Goal: Transaction & Acquisition: Purchase product/service

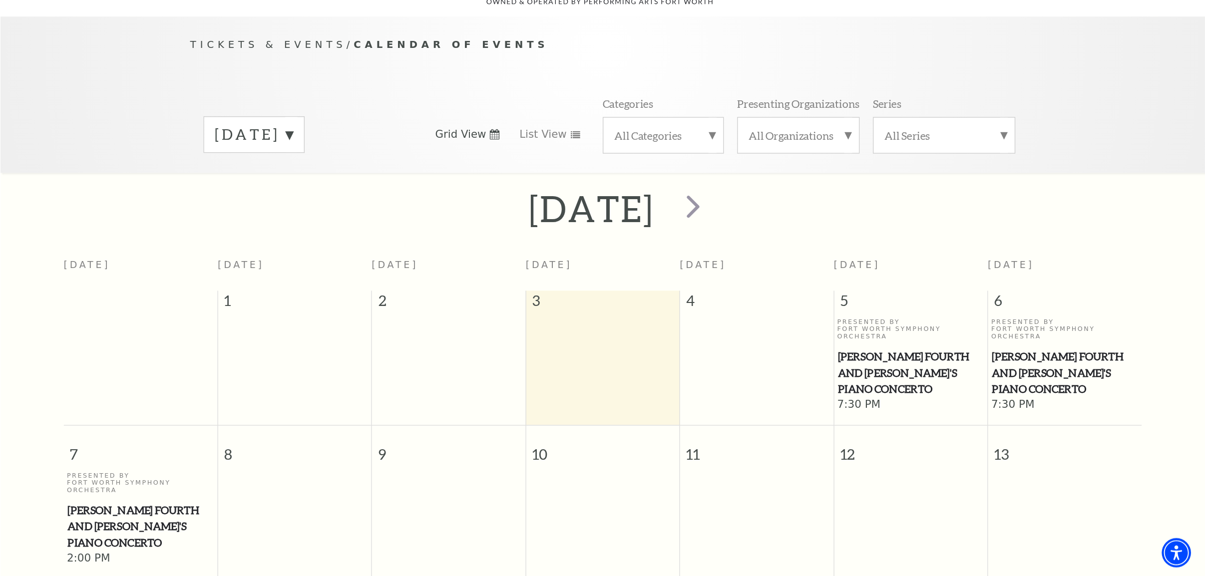
scroll to position [88, 0]
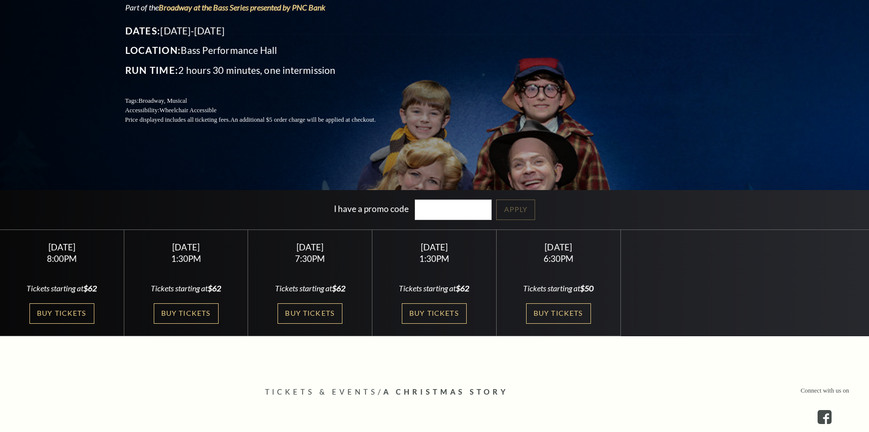
scroll to position [150, 0]
click at [85, 312] on link "Buy Tickets" at bounding box center [61, 314] width 65 height 20
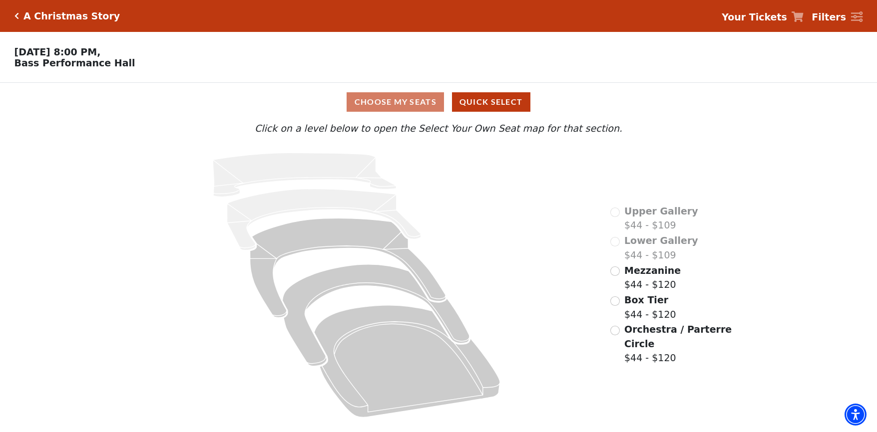
drag, startPoint x: 139, startPoint y: 70, endPoint x: -2, endPoint y: 46, distance: 142.9
click at [0, 46] on html "Skip to main content Enable accessibility for low vision Open the accessibility…" at bounding box center [438, 216] width 877 height 432
click at [628, 276] on span "Mezzanine" at bounding box center [652, 270] width 56 height 11
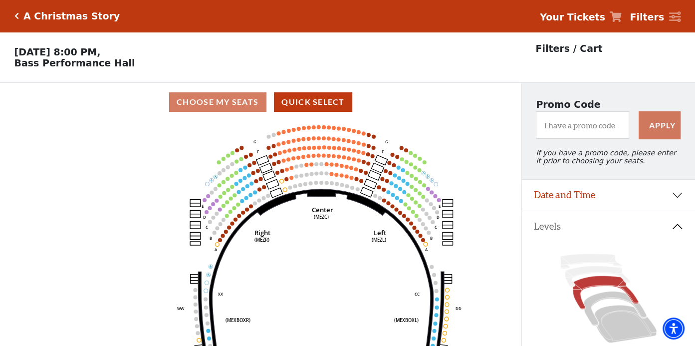
click at [83, 160] on icon "Center (MEZC) Right (MEZR) Left (MEZL) (MEXBOXR) (MEXBOXL) XX WW CC DD YY BB ZZ…" at bounding box center [260, 236] width 469 height 231
click at [328, 258] on icon "Center (MEZC) Right (MEZR) Left (MEZL) (MEXBOXR) (MEXBOXL) XX WW CC DD YY BB ZZ…" at bounding box center [260, 236] width 469 height 231
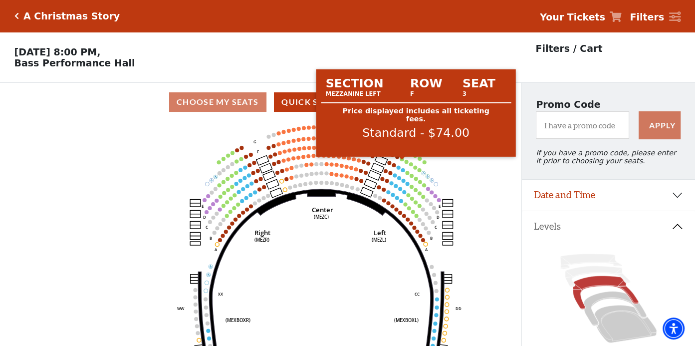
click at [401, 161] on circle at bounding box center [402, 159] width 4 height 4
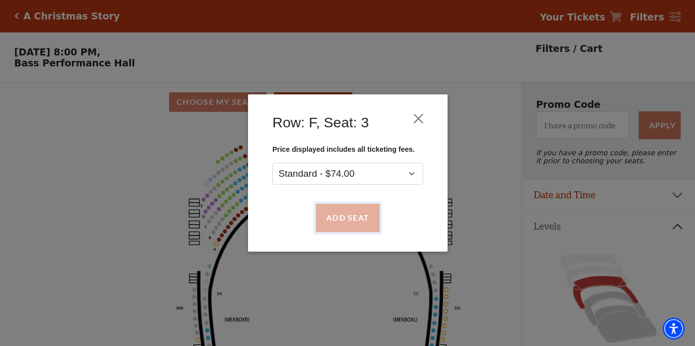
click at [349, 218] on button "Add Seat" at bounding box center [348, 218] width 64 height 28
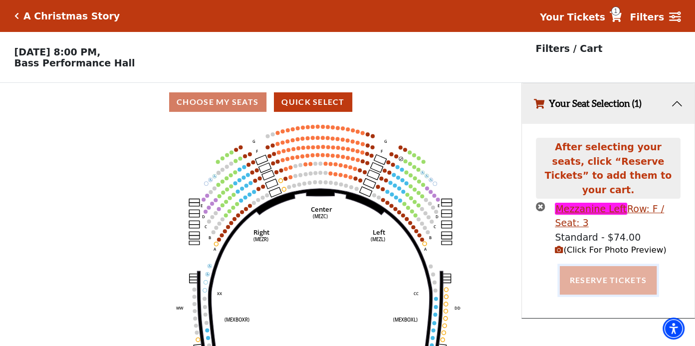
click at [592, 271] on button "Reserve Tickets" at bounding box center [608, 280] width 97 height 28
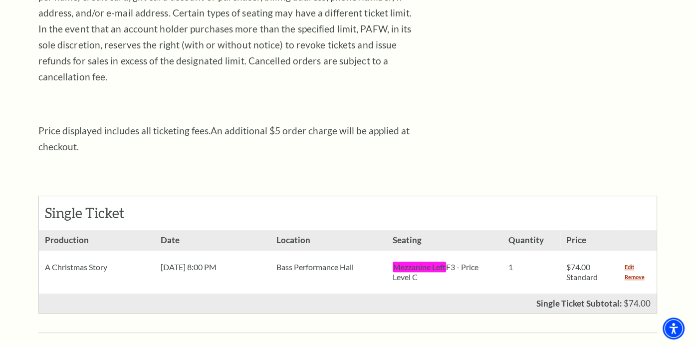
scroll to position [399, 0]
